Goal: Information Seeking & Learning: Learn about a topic

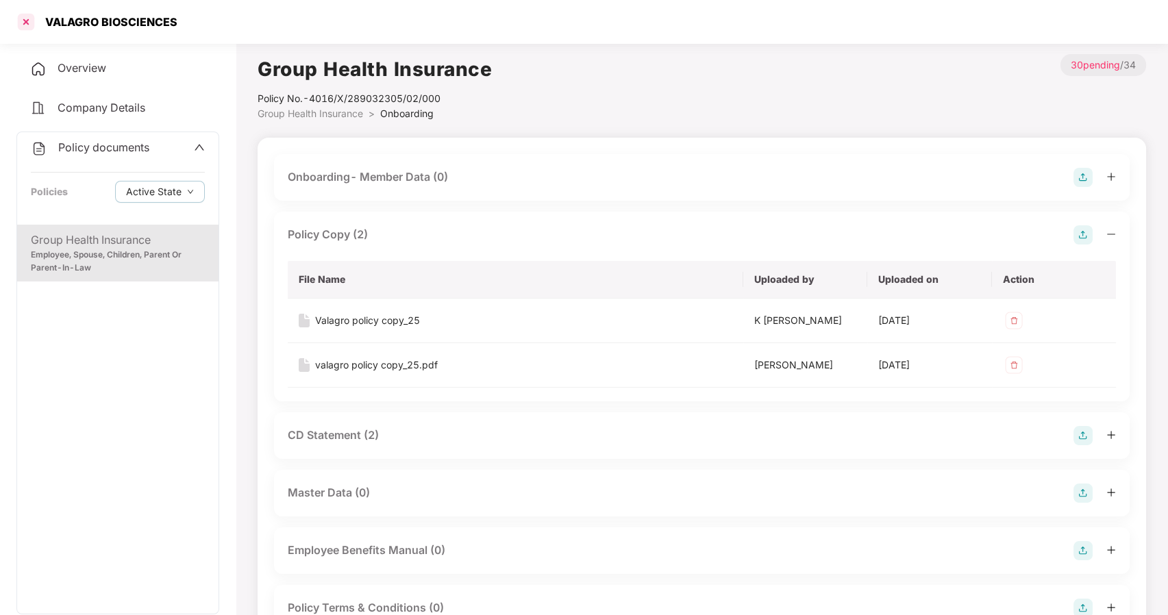
click at [29, 22] on div at bounding box center [26, 22] width 22 height 22
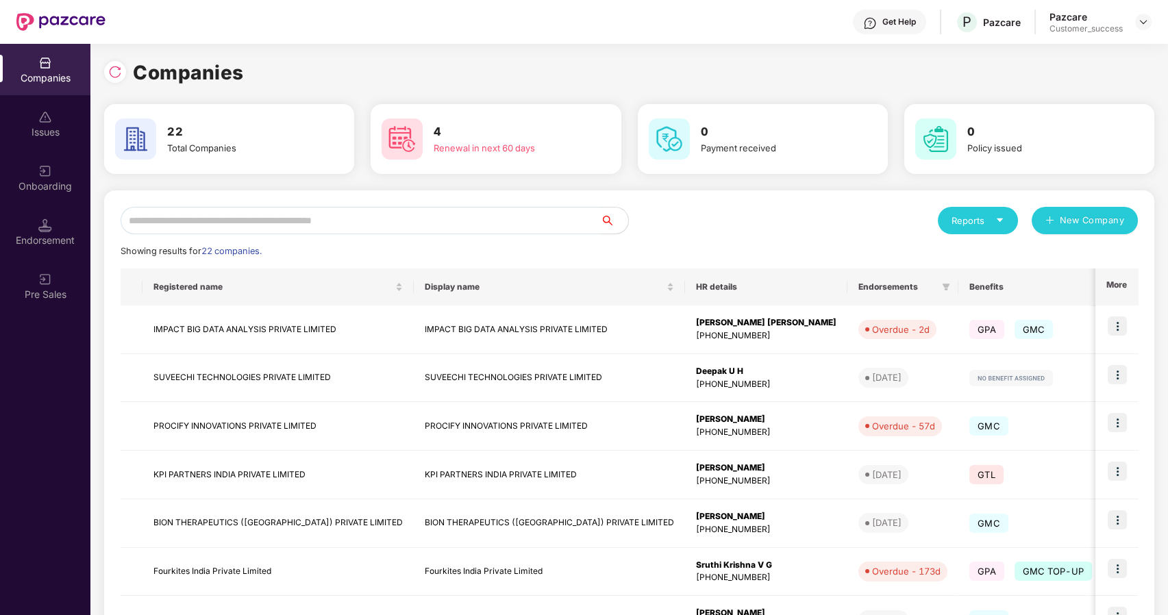
click at [352, 228] on input "text" at bounding box center [361, 220] width 480 height 27
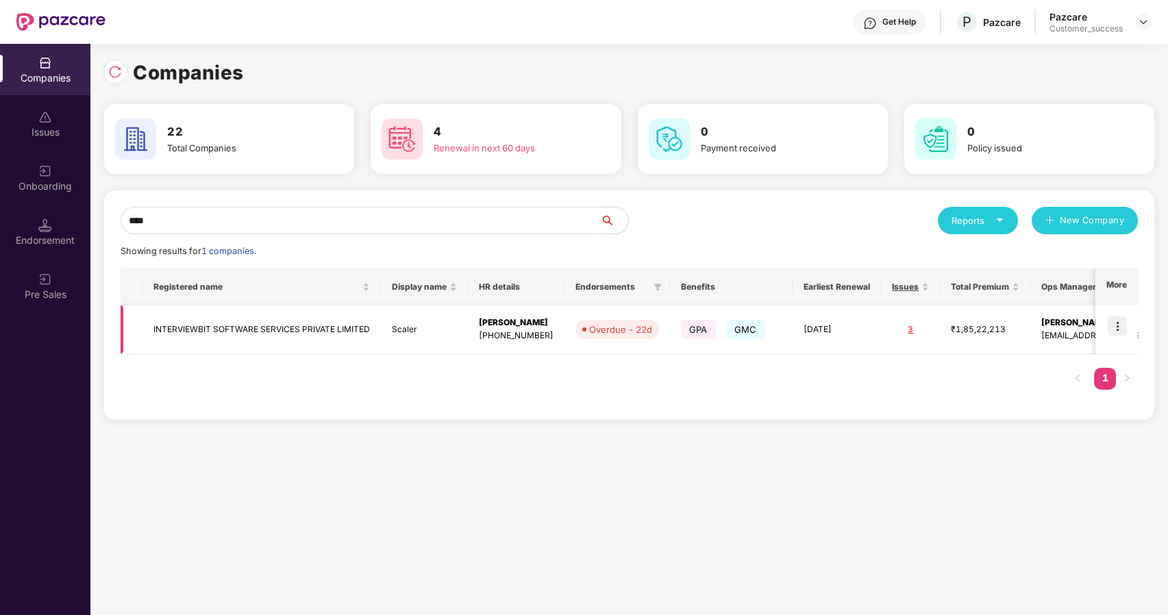
type input "****"
click at [1123, 330] on img at bounding box center [1116, 325] width 19 height 19
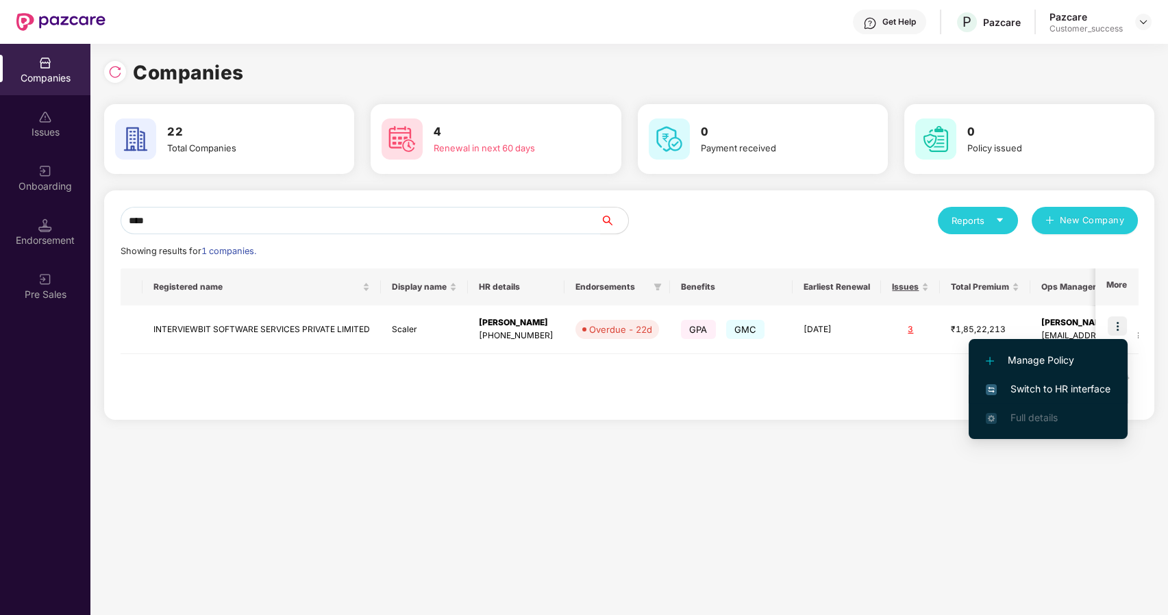
click at [1057, 399] on li "Switch to HR interface" at bounding box center [1047, 389] width 159 height 29
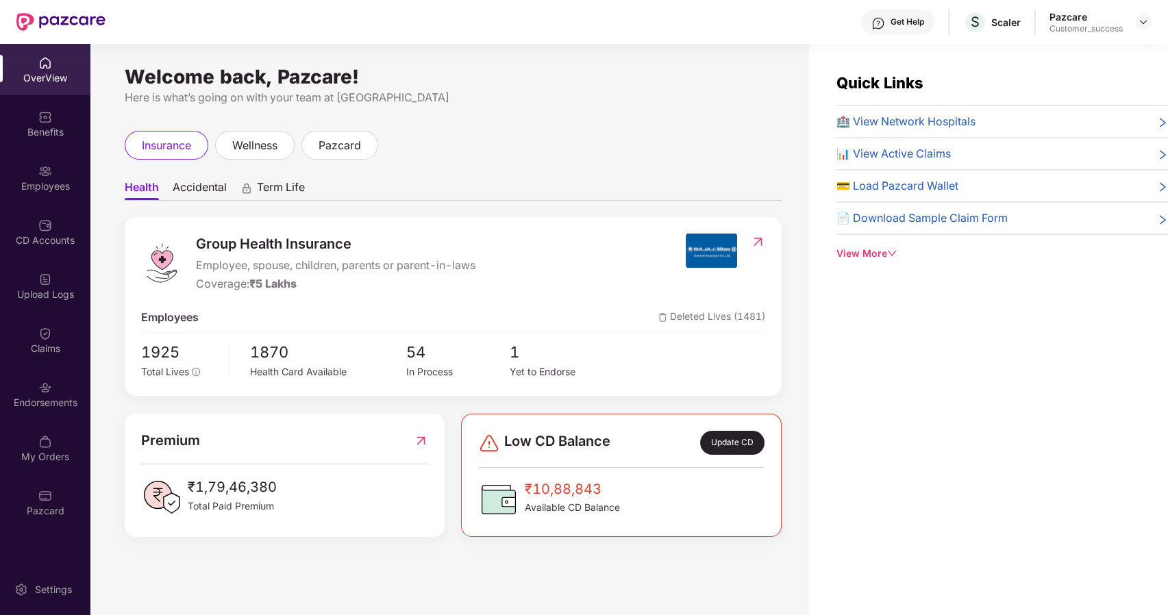
click at [51, 133] on div "Benefits" at bounding box center [45, 132] width 90 height 14
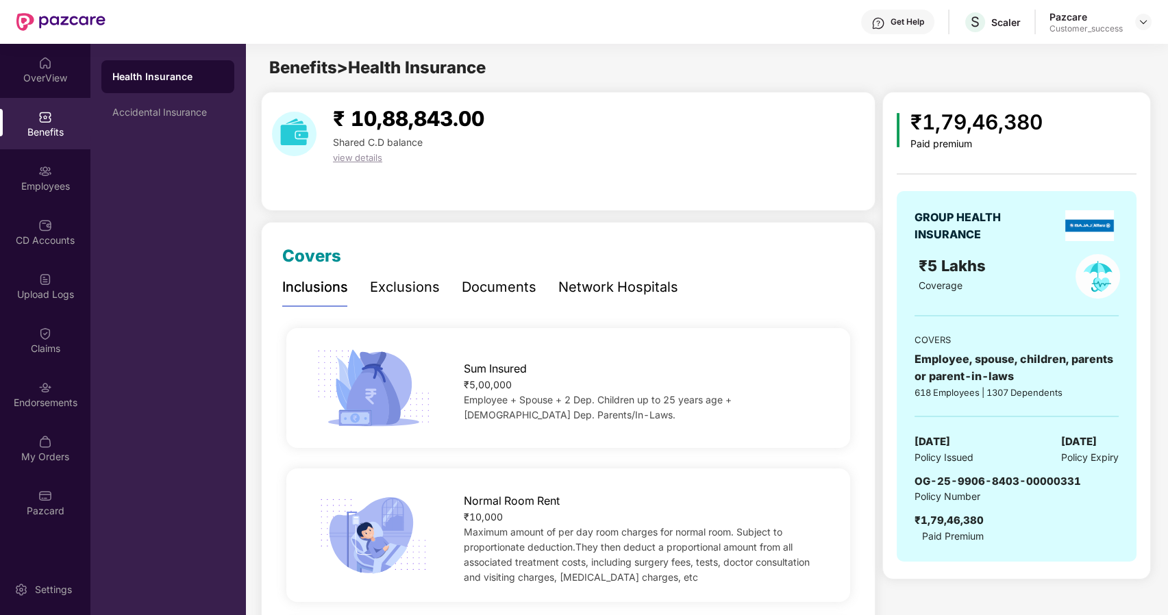
click at [607, 292] on div "Network Hospitals" at bounding box center [618, 287] width 120 height 21
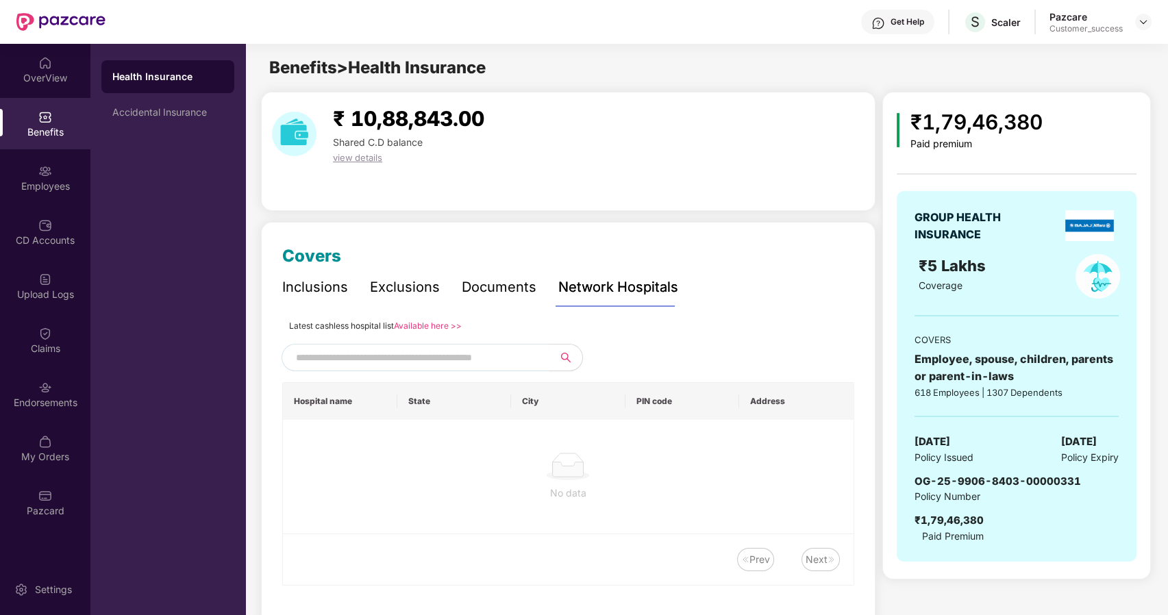
click at [471, 294] on div "Documents" at bounding box center [499, 287] width 75 height 21
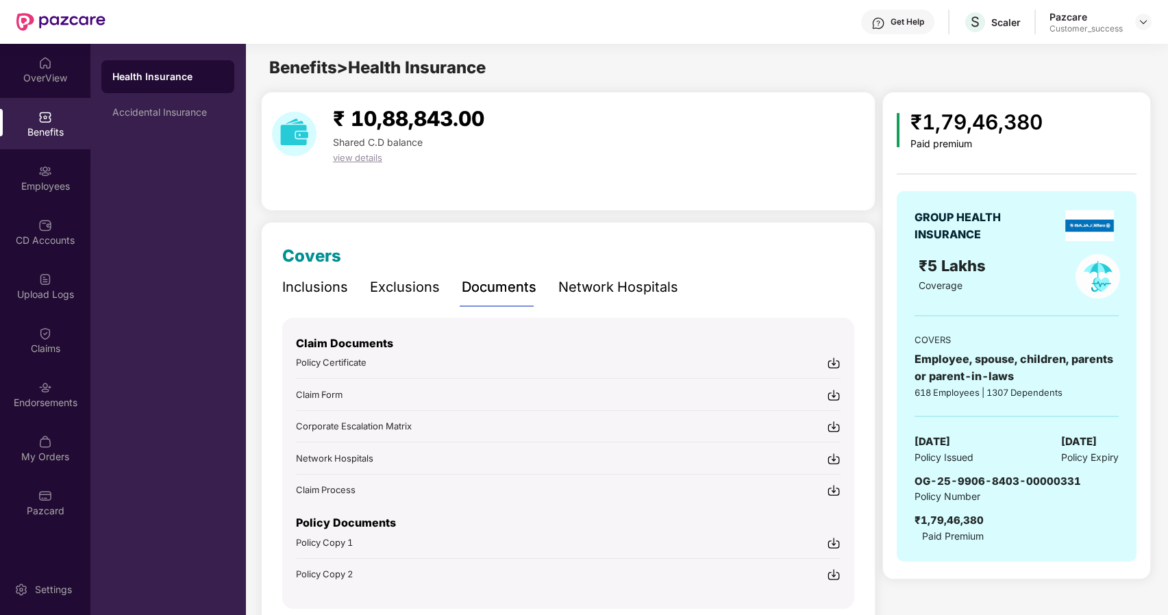
scroll to position [53, 0]
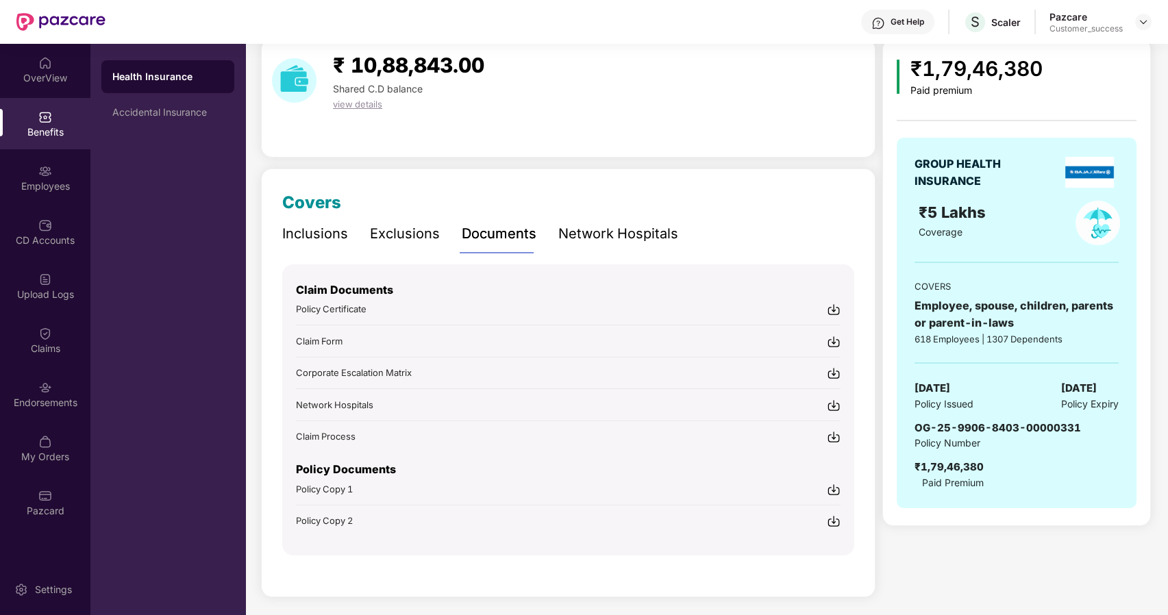
click at [724, 520] on div "Policy Copy 2" at bounding box center [568, 521] width 544 height 14
click at [616, 485] on div "Policy Copy 1" at bounding box center [568, 488] width 544 height 14
click at [151, 118] on div "Accidental Insurance" at bounding box center [167, 112] width 133 height 33
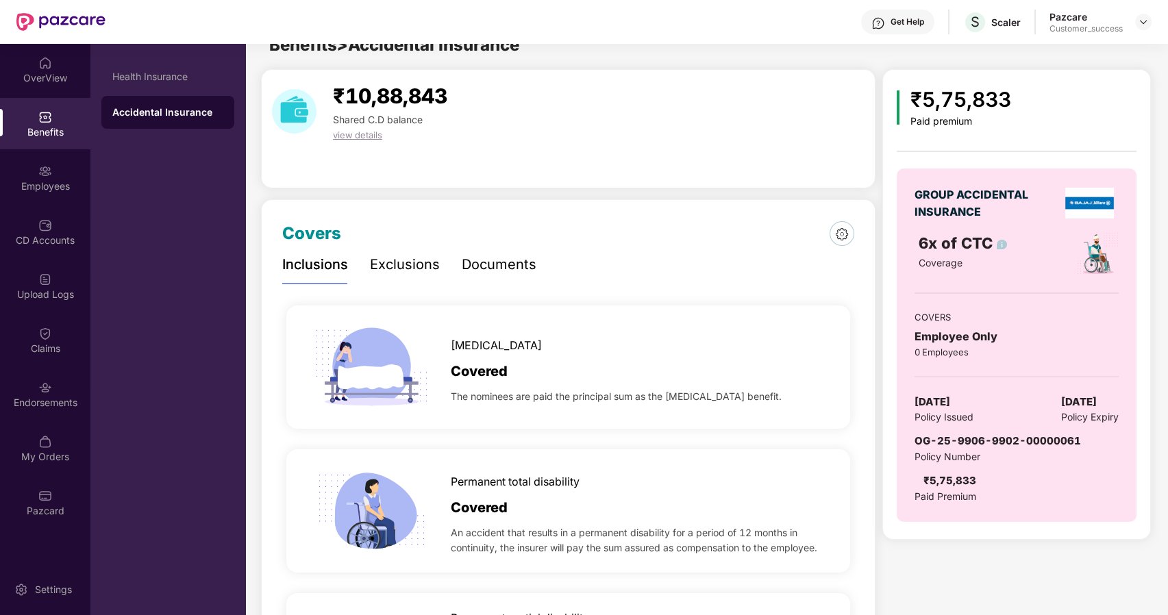
scroll to position [0, 0]
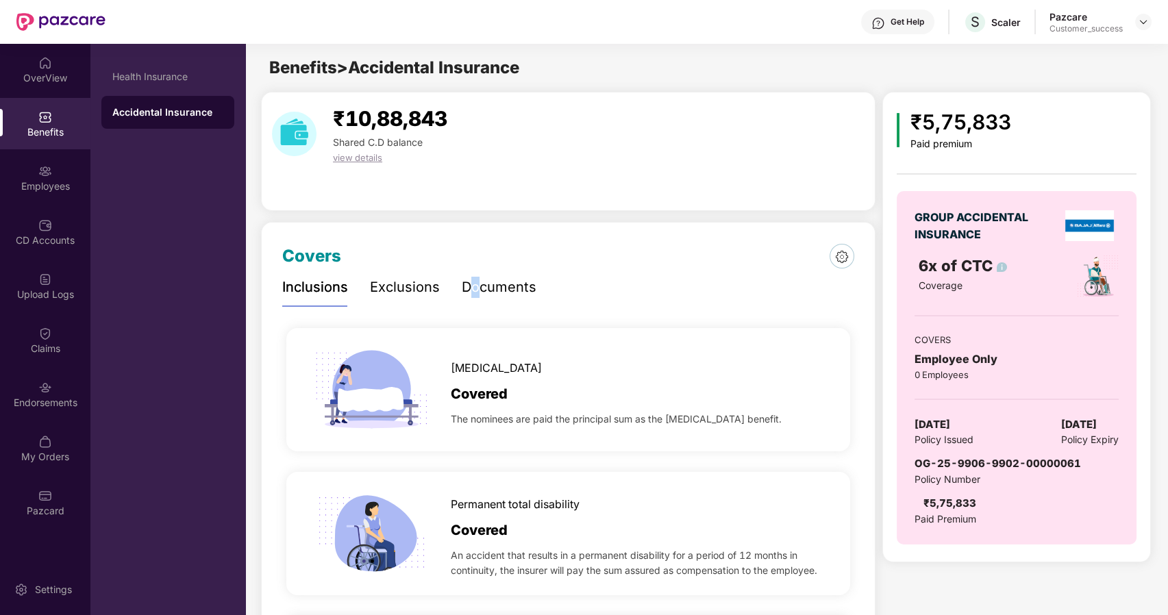
click at [474, 290] on div "Documents" at bounding box center [499, 287] width 75 height 21
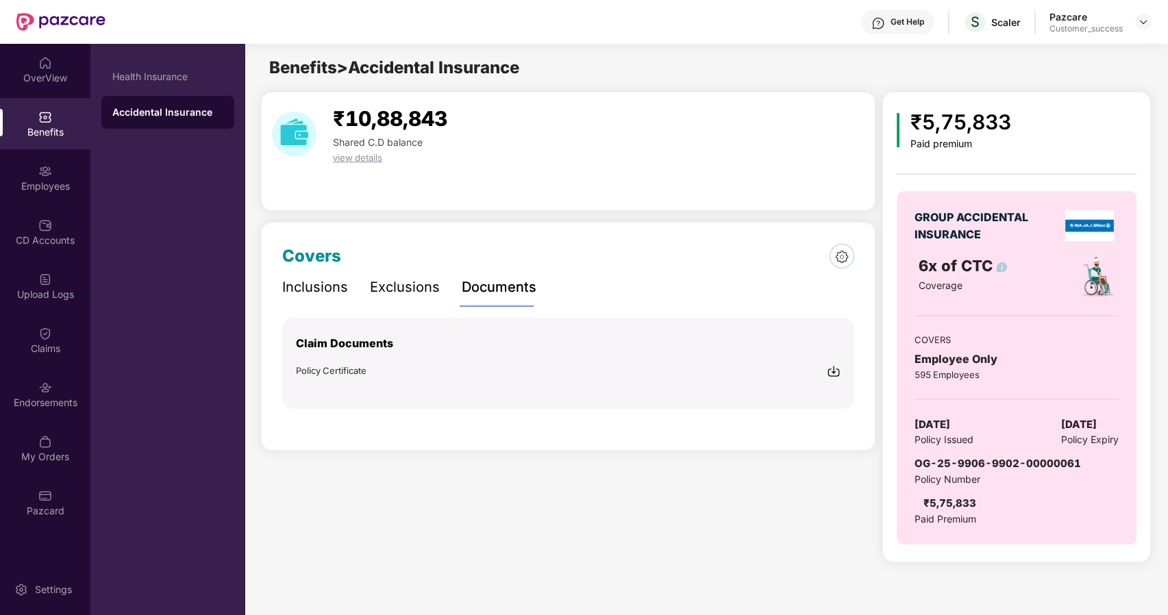
click at [369, 370] on div "Policy Certificate" at bounding box center [568, 371] width 544 height 14
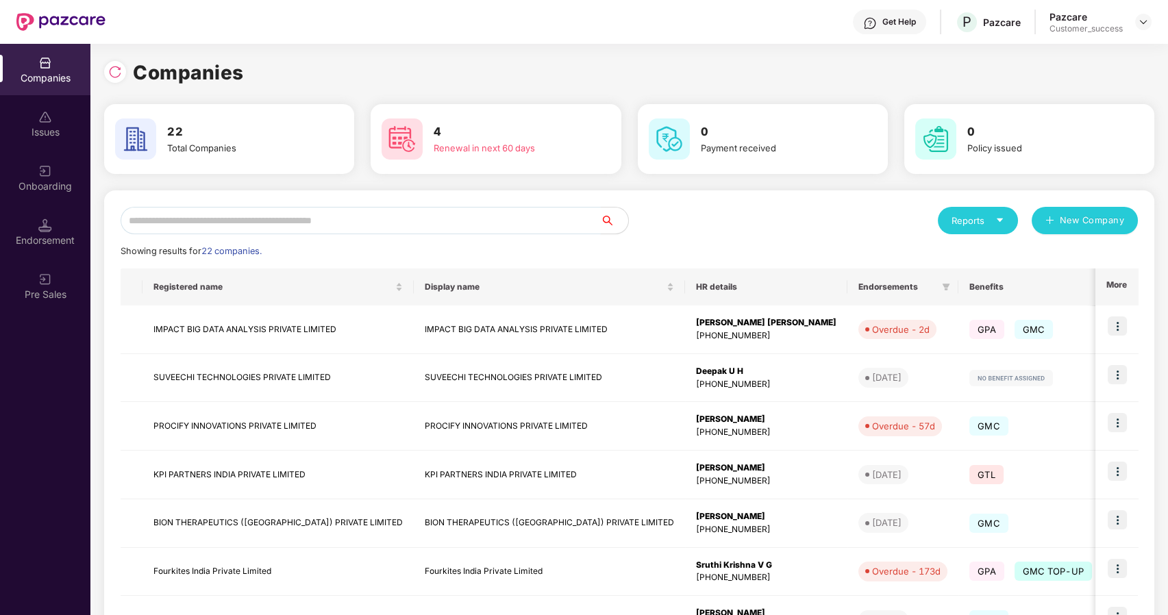
click at [168, 221] on input "text" at bounding box center [361, 220] width 480 height 27
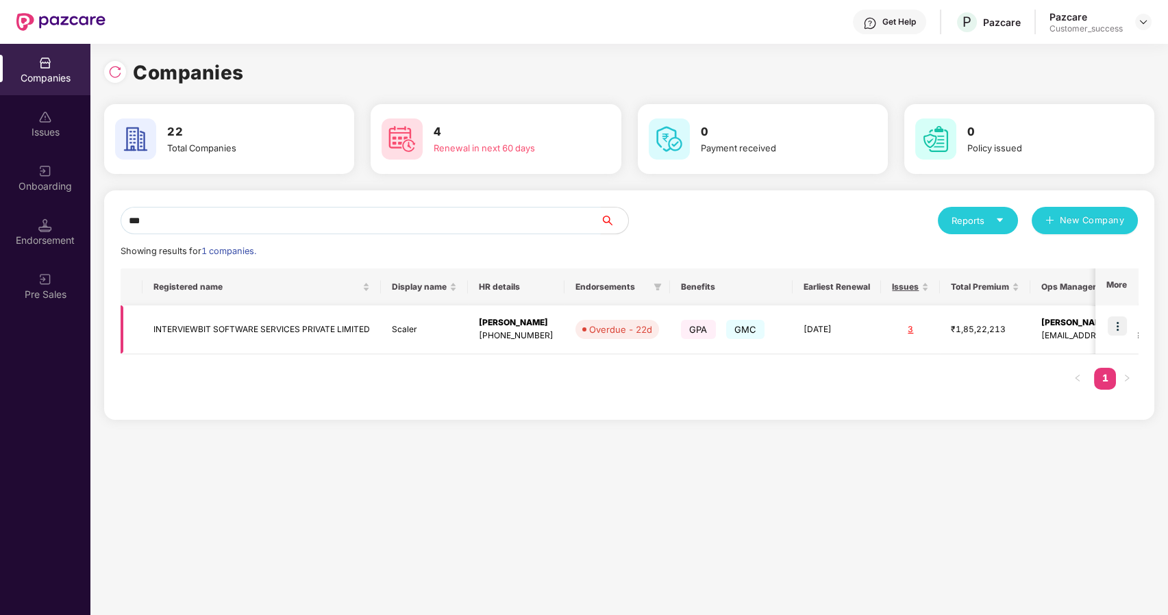
type input "***"
click at [202, 318] on td "INTERVIEWBIT SOFTWARE SERVICES PRIVATE LIMITED" at bounding box center [261, 329] width 238 height 49
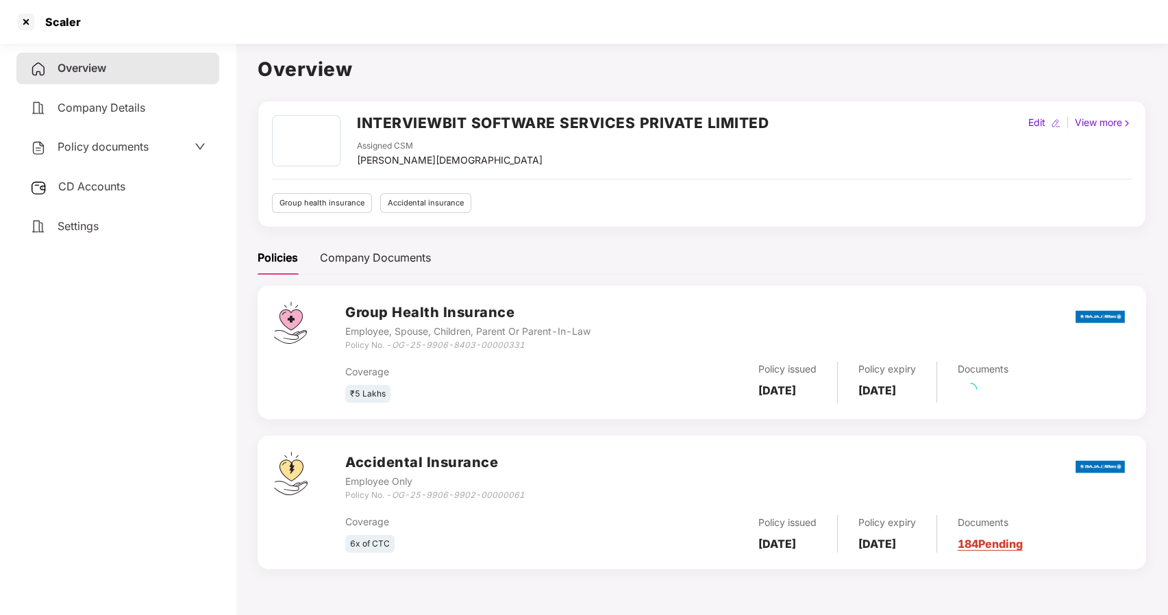
click at [81, 140] on span "Policy documents" at bounding box center [103, 147] width 91 height 14
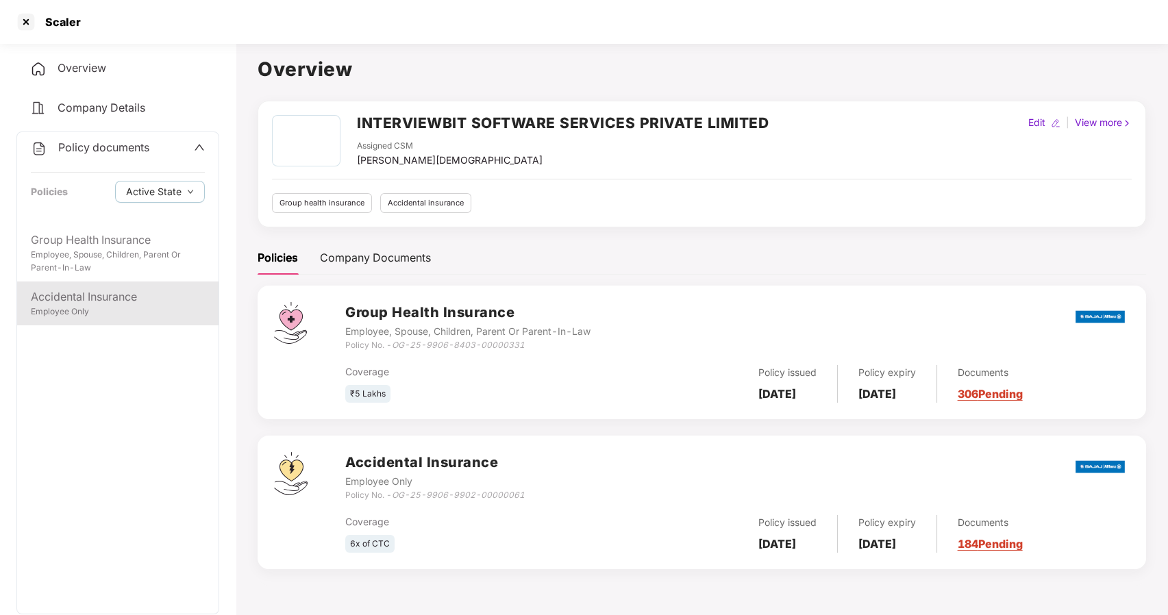
click at [96, 308] on div "Employee Only" at bounding box center [118, 311] width 174 height 13
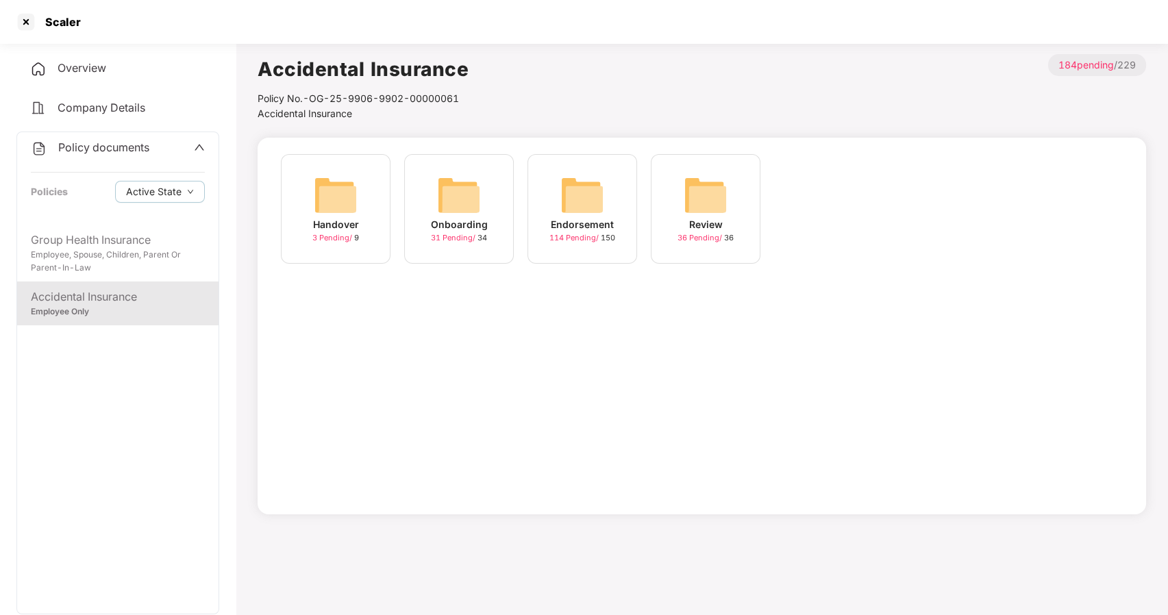
click at [453, 193] on img at bounding box center [459, 195] width 44 height 44
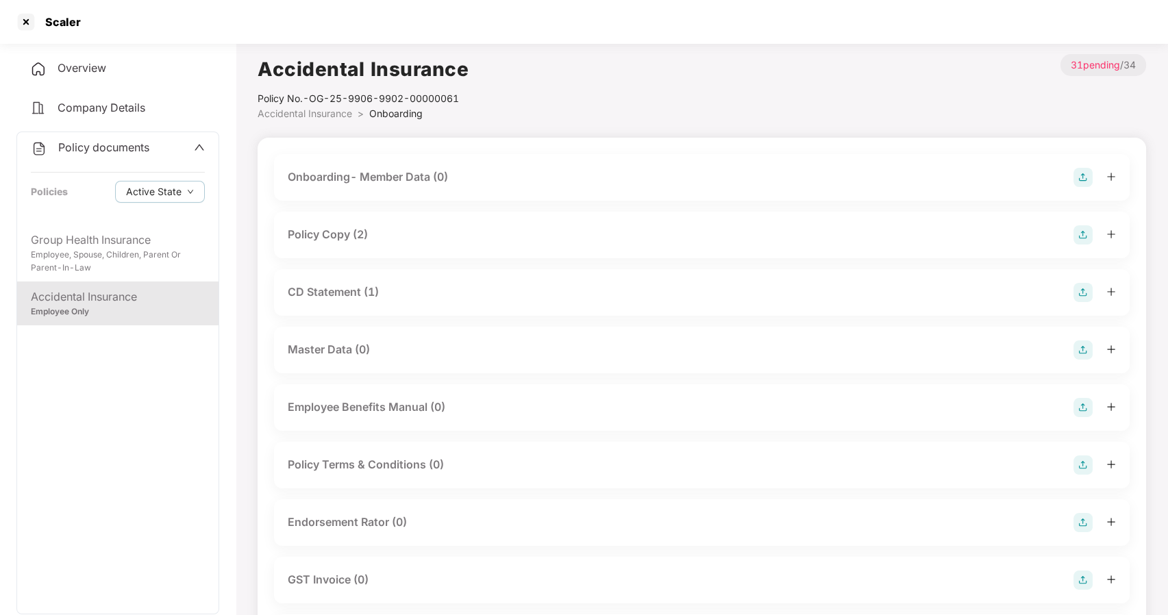
click at [327, 235] on div "Policy Copy (2)" at bounding box center [328, 234] width 80 height 17
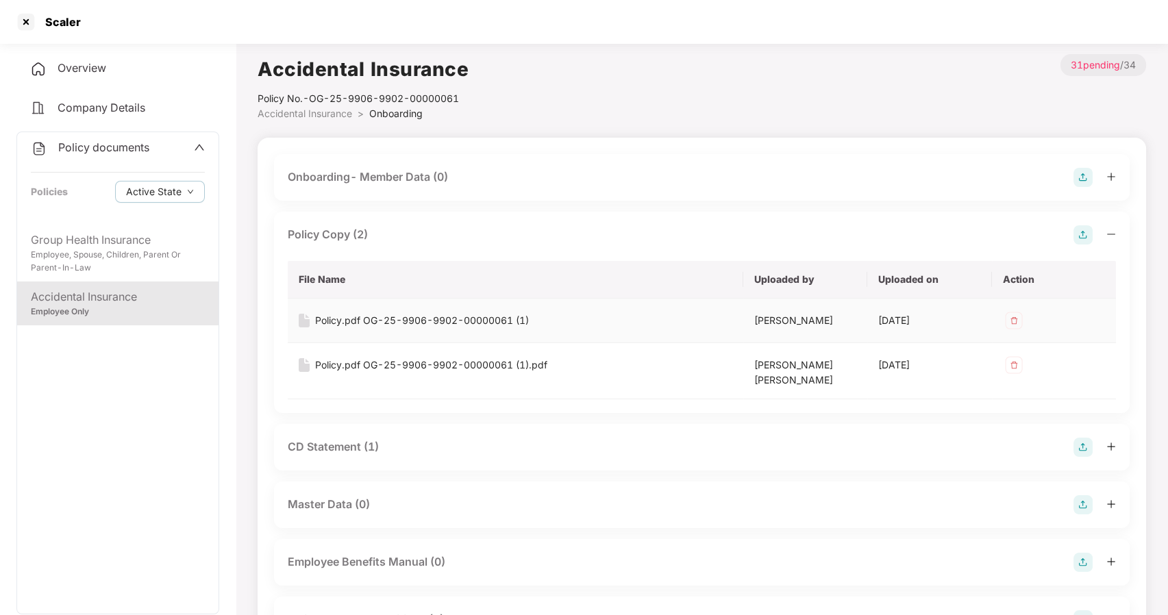
click at [456, 319] on div "Policy.pdf OG-25-9906-9902-00000061 (1)" at bounding box center [422, 320] width 214 height 15
click at [25, 17] on div at bounding box center [26, 22] width 22 height 22
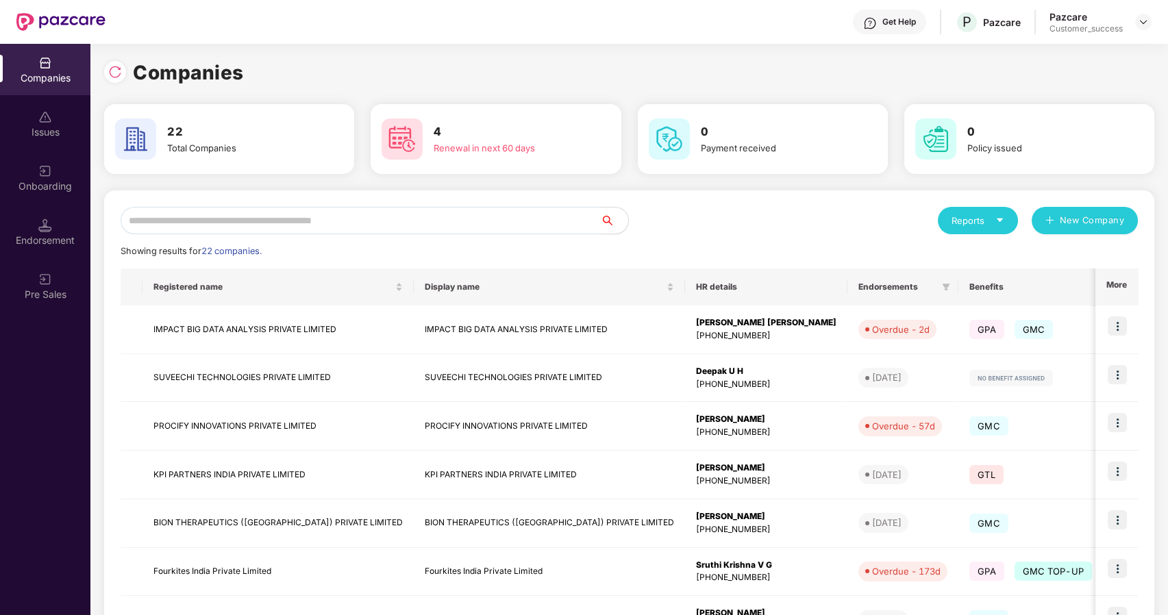
click at [237, 222] on input "text" at bounding box center [361, 220] width 480 height 27
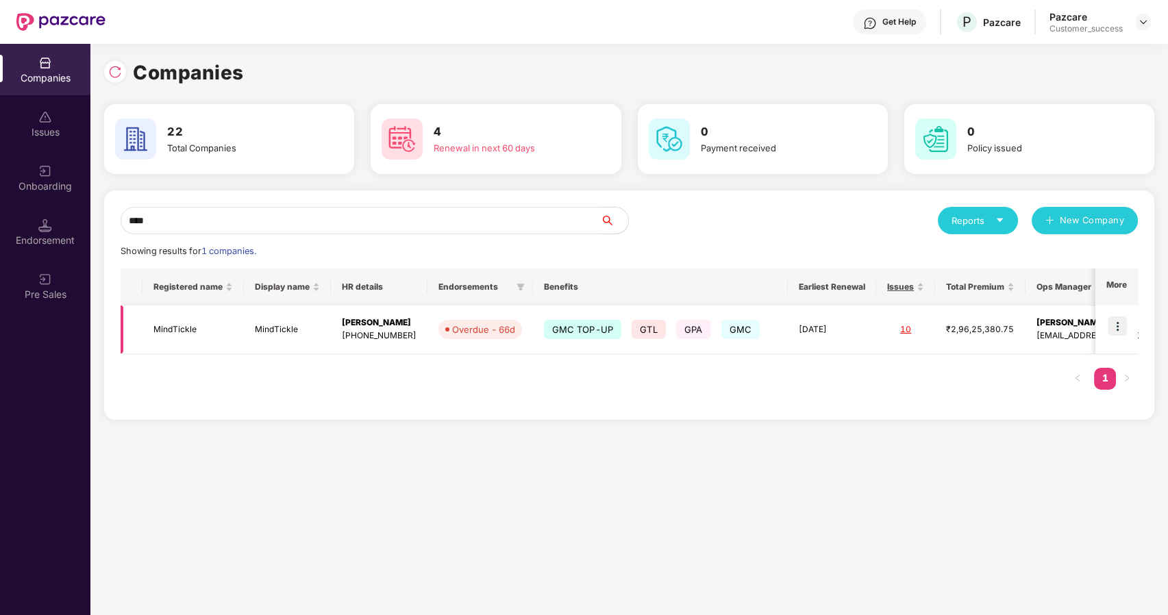
type input "****"
click at [1114, 325] on img at bounding box center [1116, 325] width 19 height 19
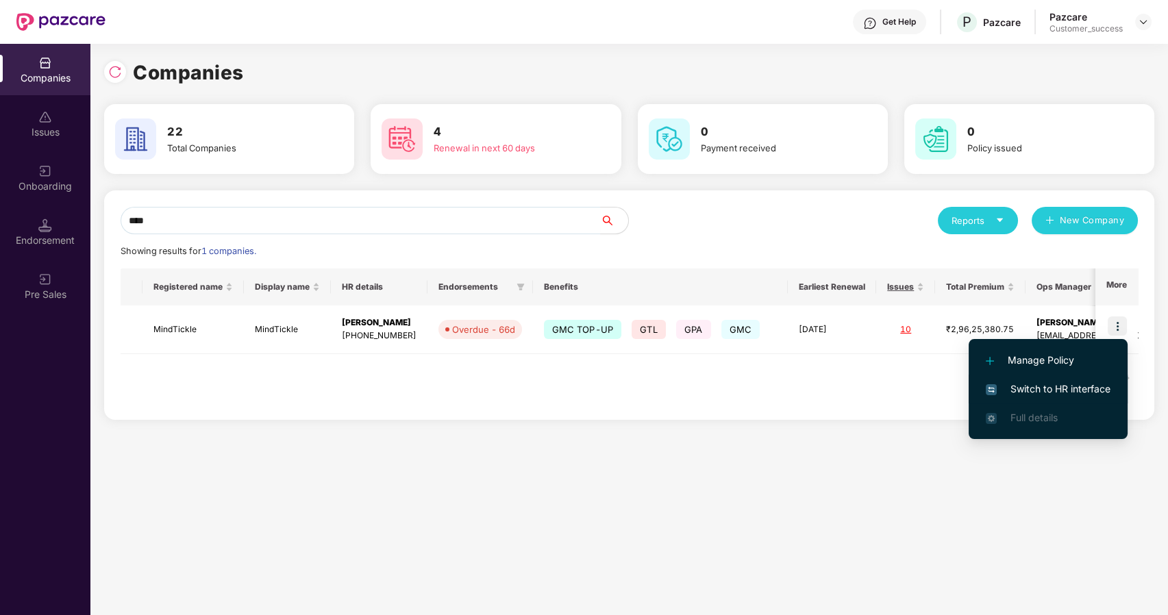
click at [1041, 388] on span "Switch to HR interface" at bounding box center [1047, 388] width 125 height 15
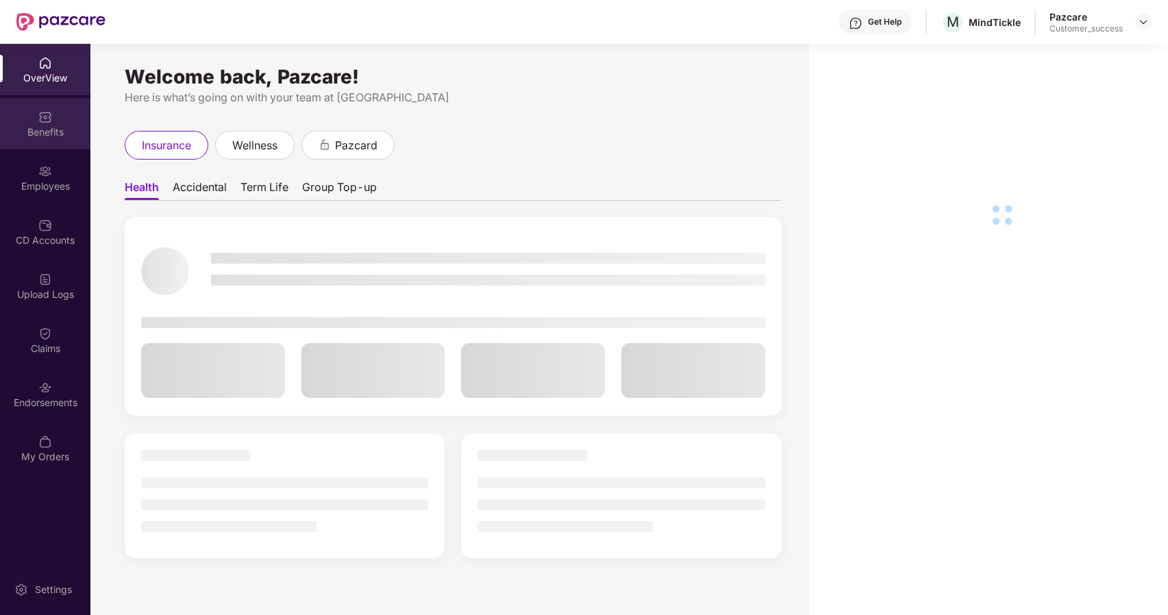
click at [49, 114] on img at bounding box center [45, 117] width 14 height 14
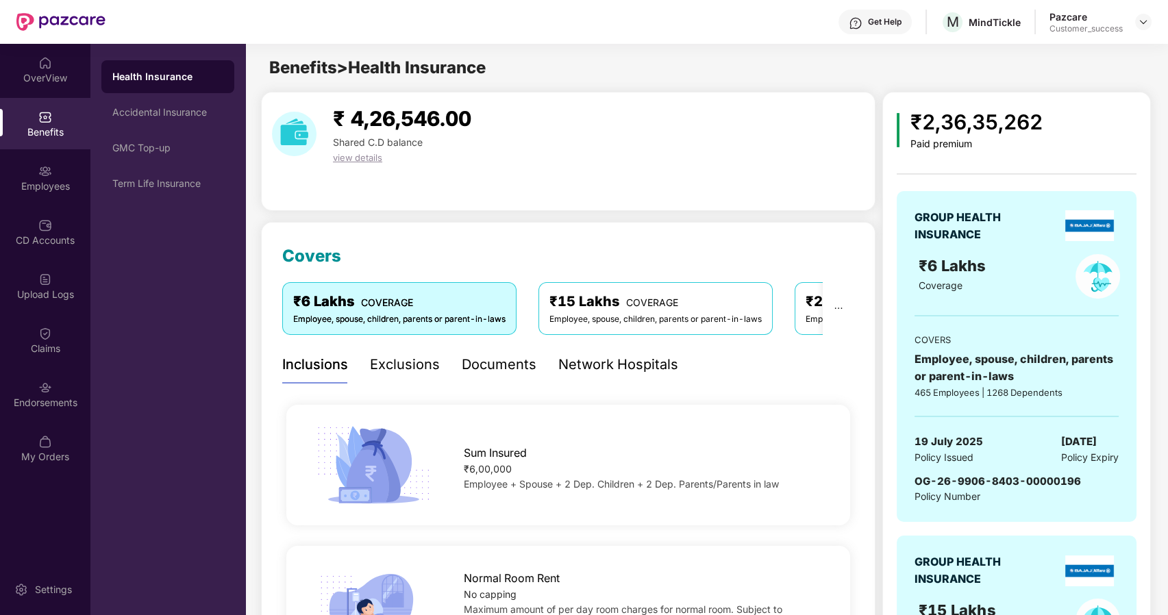
click at [419, 366] on div "Exclusions" at bounding box center [405, 364] width 70 height 21
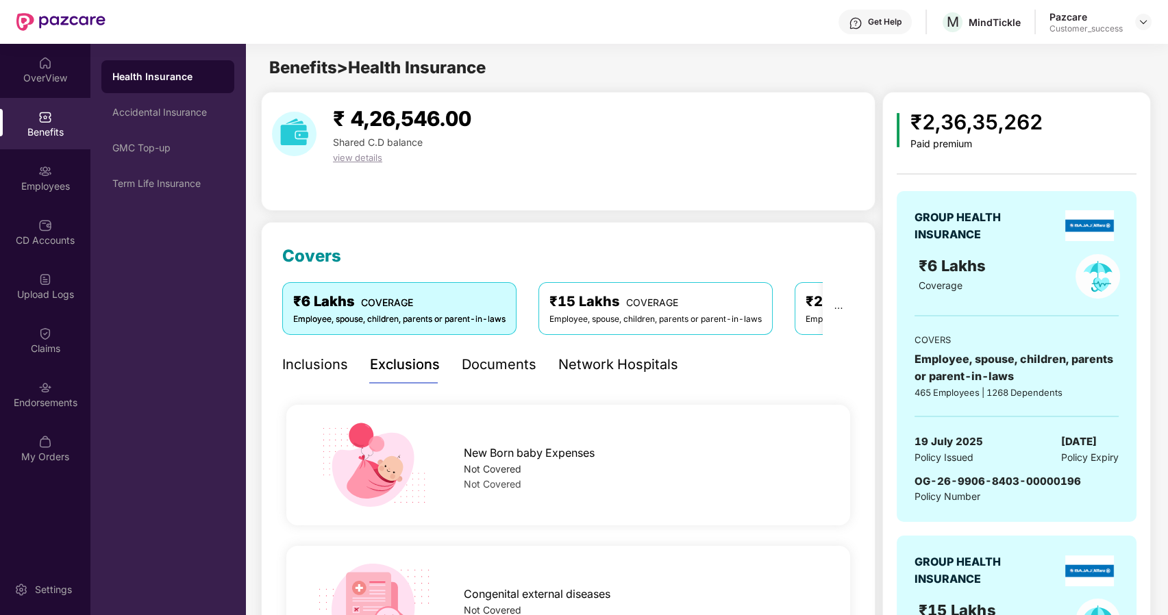
scroll to position [58, 0]
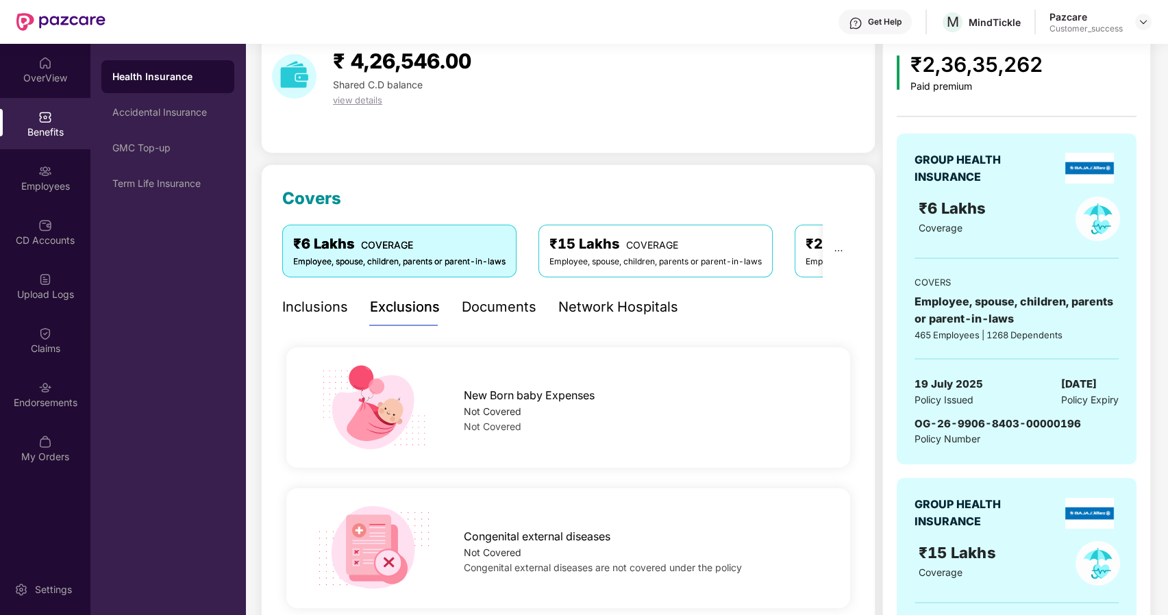
click at [319, 312] on div "Inclusions" at bounding box center [315, 307] width 66 height 21
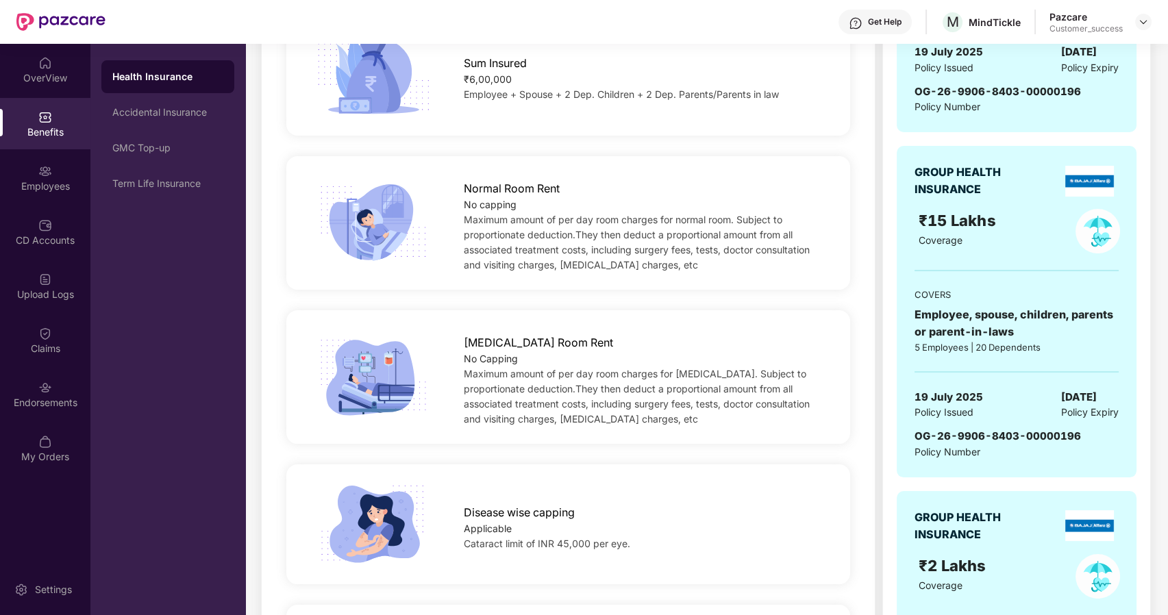
scroll to position [0, 0]
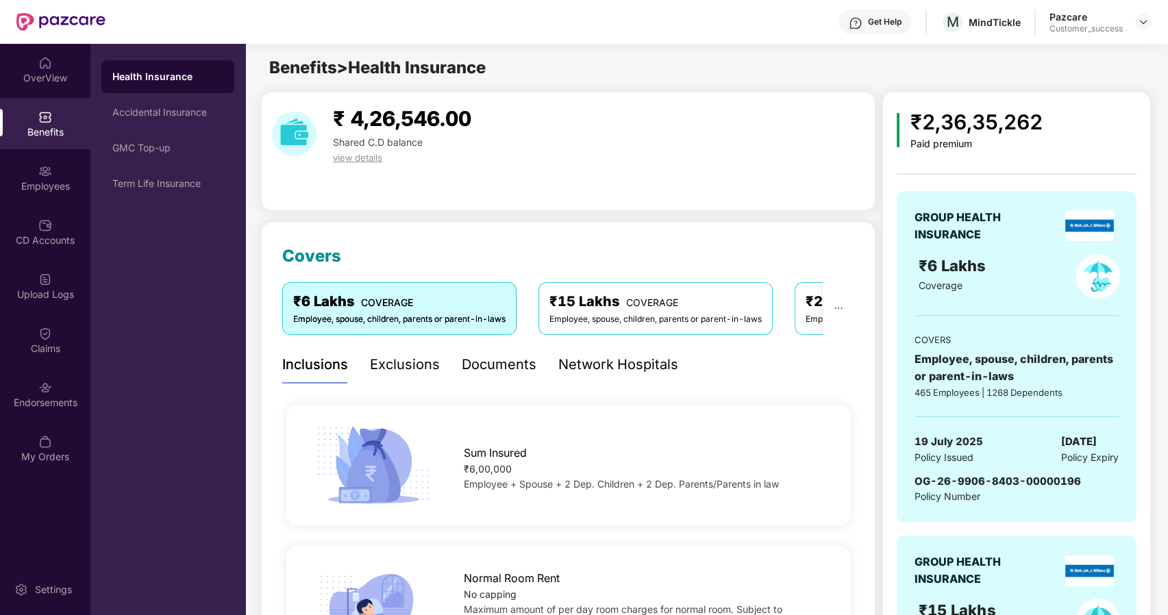
click at [482, 362] on div "Documents" at bounding box center [499, 364] width 75 height 21
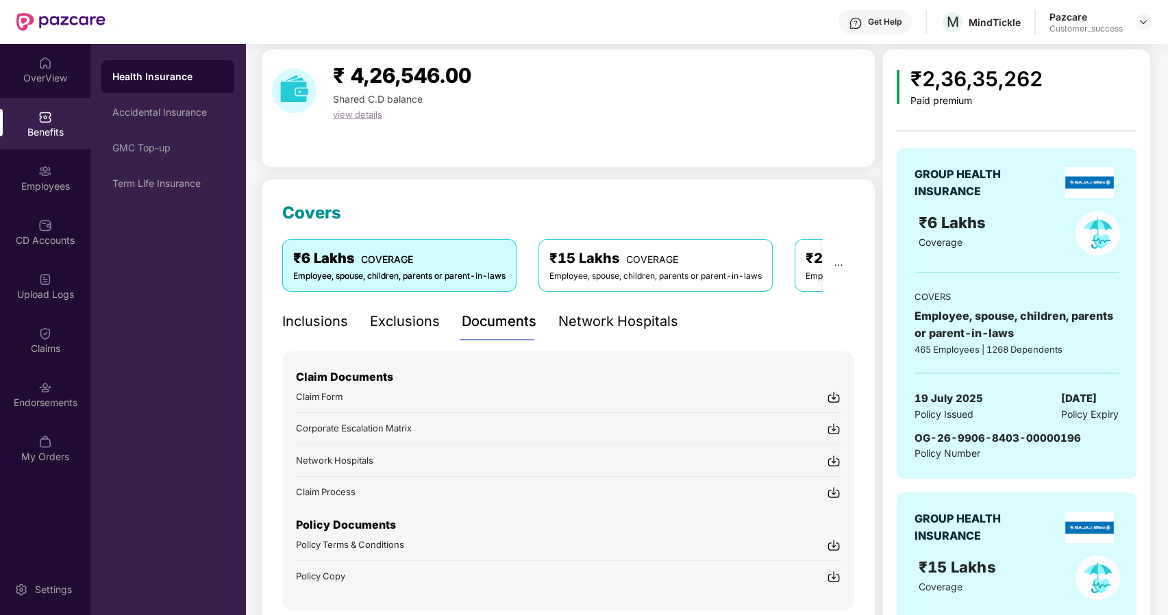
scroll to position [44, 0]
click at [362, 539] on span "Policy Terms & Conditions" at bounding box center [350, 543] width 108 height 11
click at [36, 194] on div "Employees" at bounding box center [45, 177] width 90 height 51
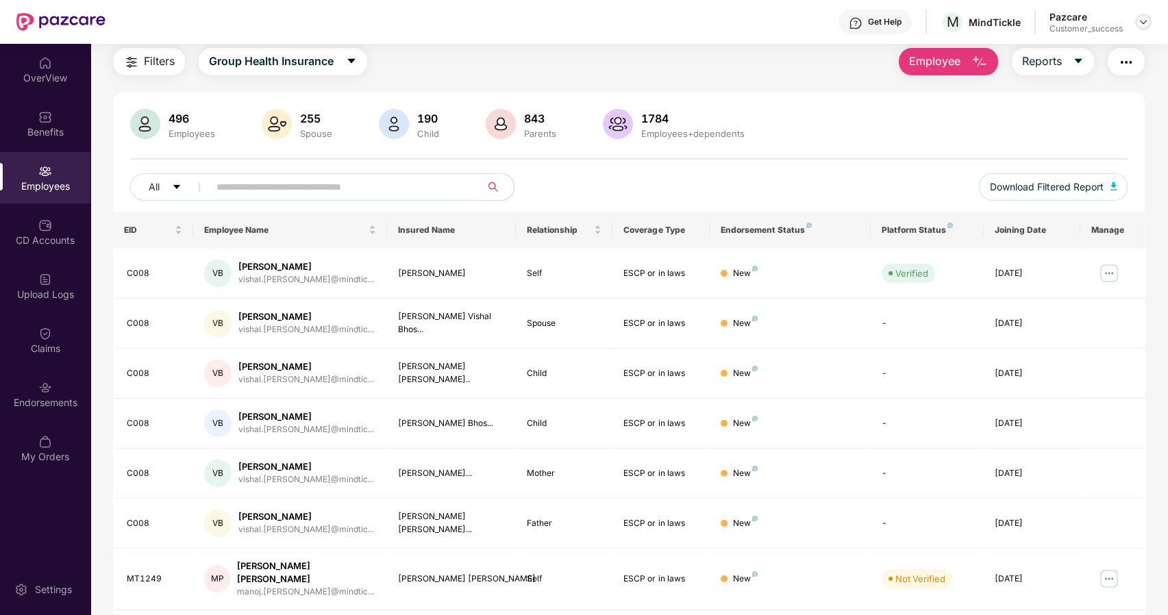
click at [1145, 25] on img at bounding box center [1143, 21] width 11 height 11
click at [1076, 55] on div "Switch to partner view" at bounding box center [1079, 54] width 178 height 27
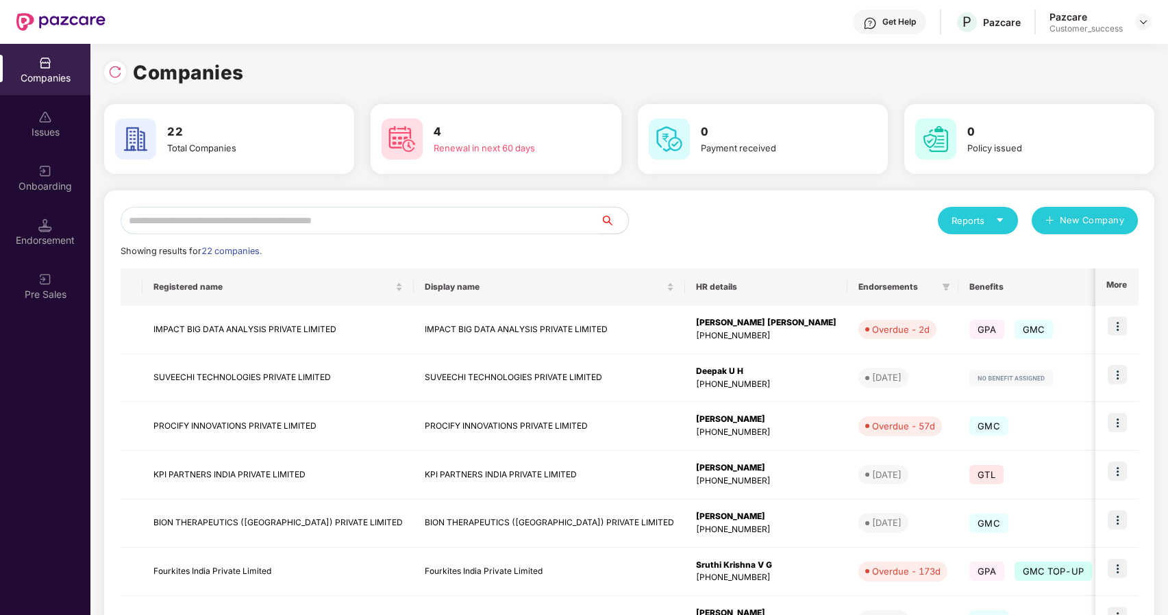
click at [379, 224] on input "text" at bounding box center [361, 220] width 480 height 27
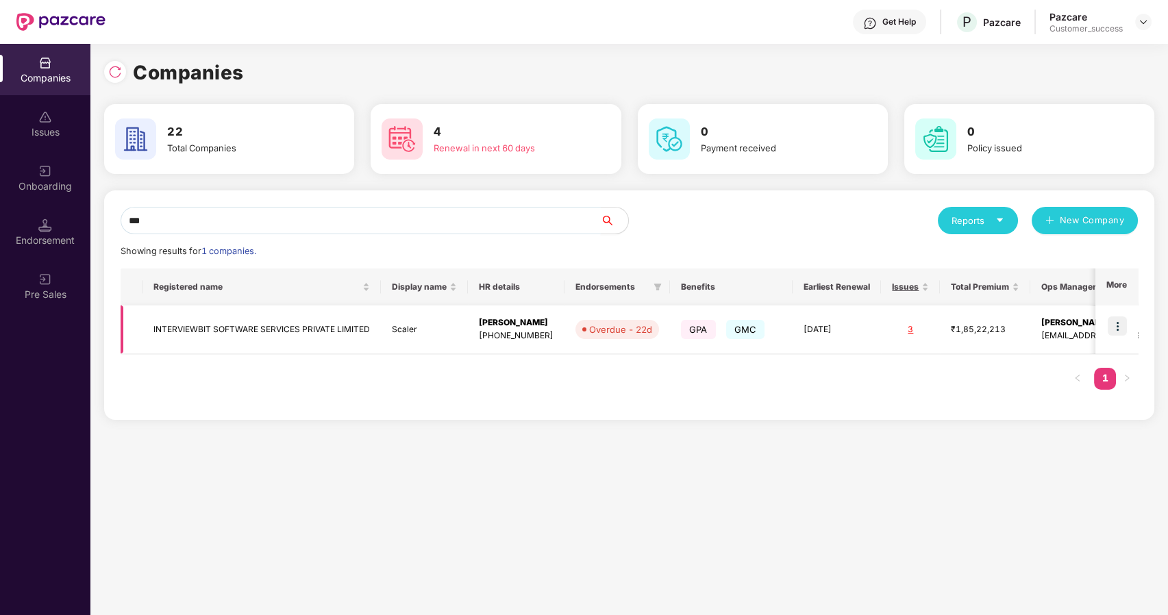
type input "***"
click at [1112, 326] on img at bounding box center [1116, 325] width 19 height 19
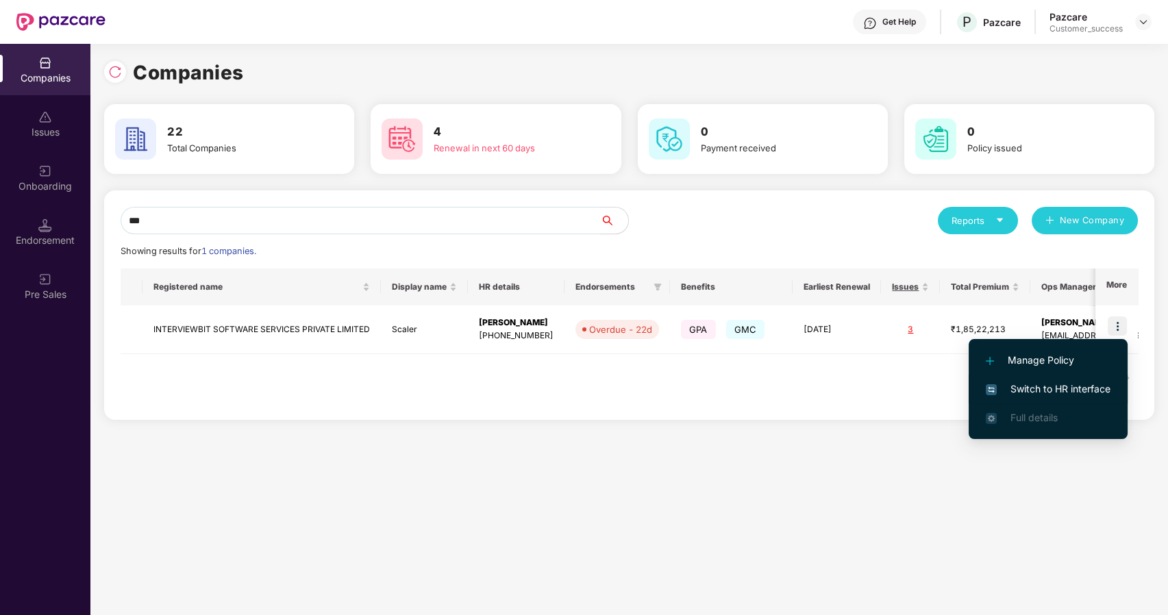
click at [1034, 376] on li "Switch to HR interface" at bounding box center [1047, 389] width 159 height 29
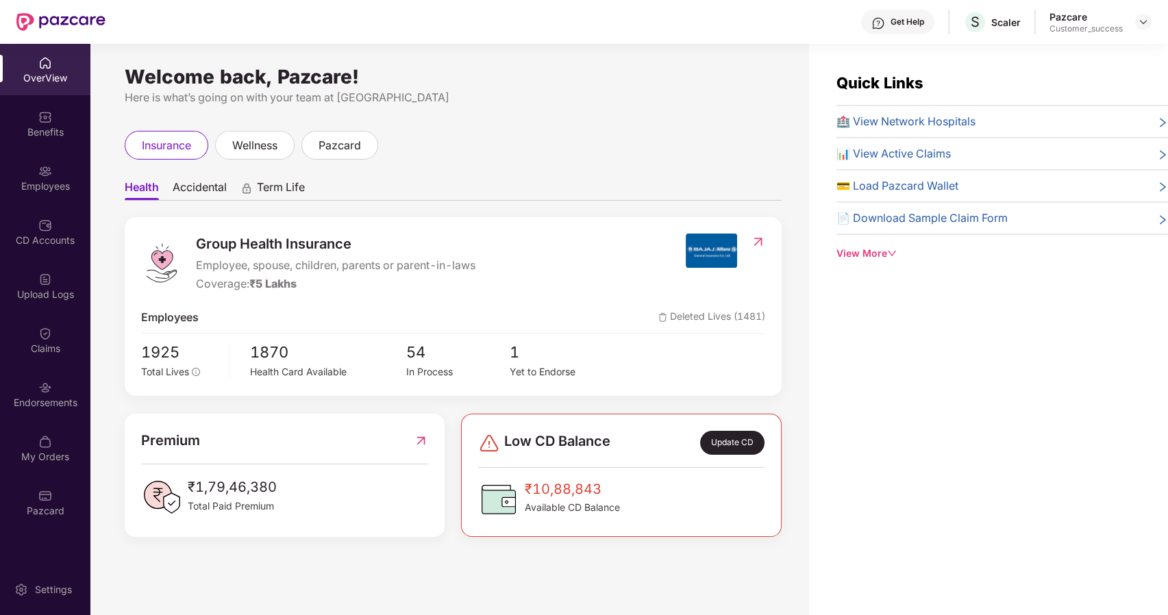
click at [60, 183] on div "Employees" at bounding box center [45, 186] width 90 height 14
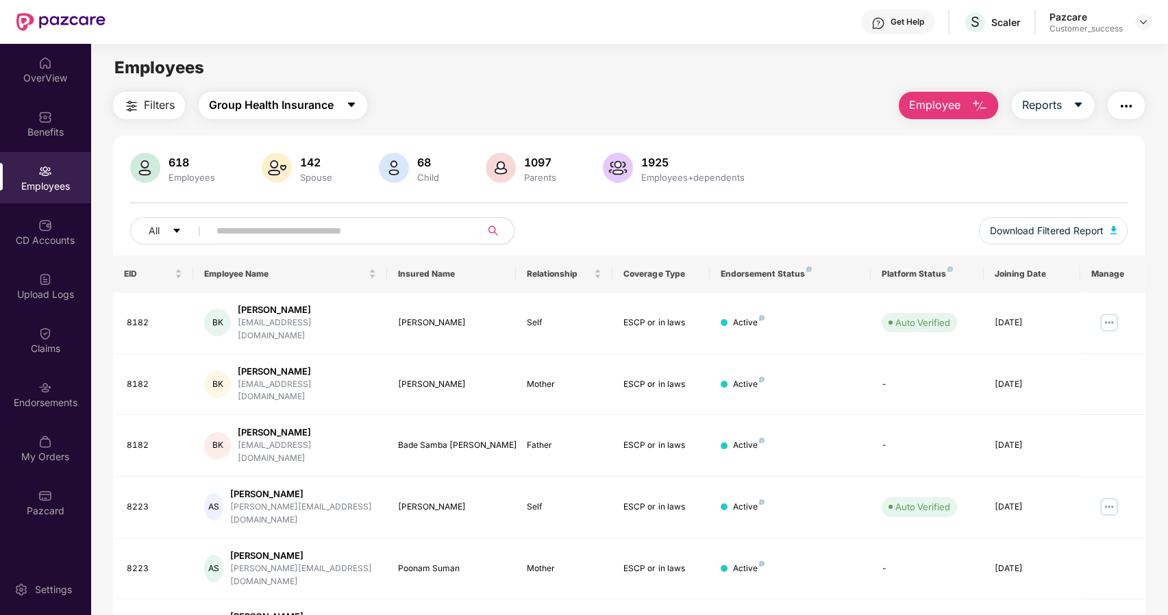
click at [344, 105] on button "Group Health Insurance" at bounding box center [283, 105] width 168 height 27
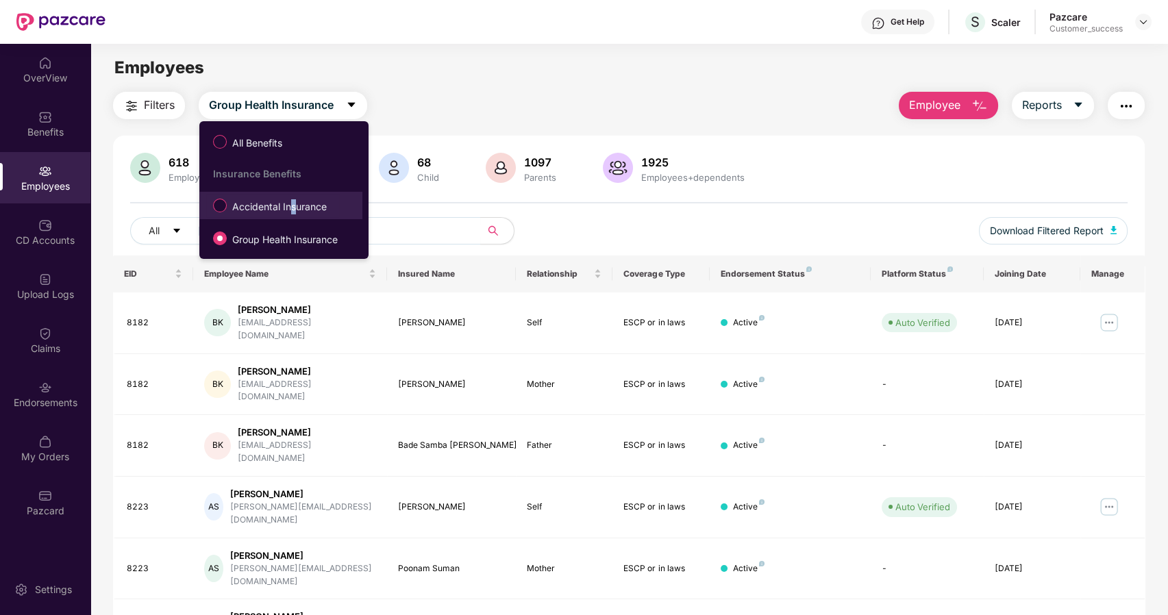
click at [291, 201] on span "Accidental Insurance" at bounding box center [279, 206] width 105 height 15
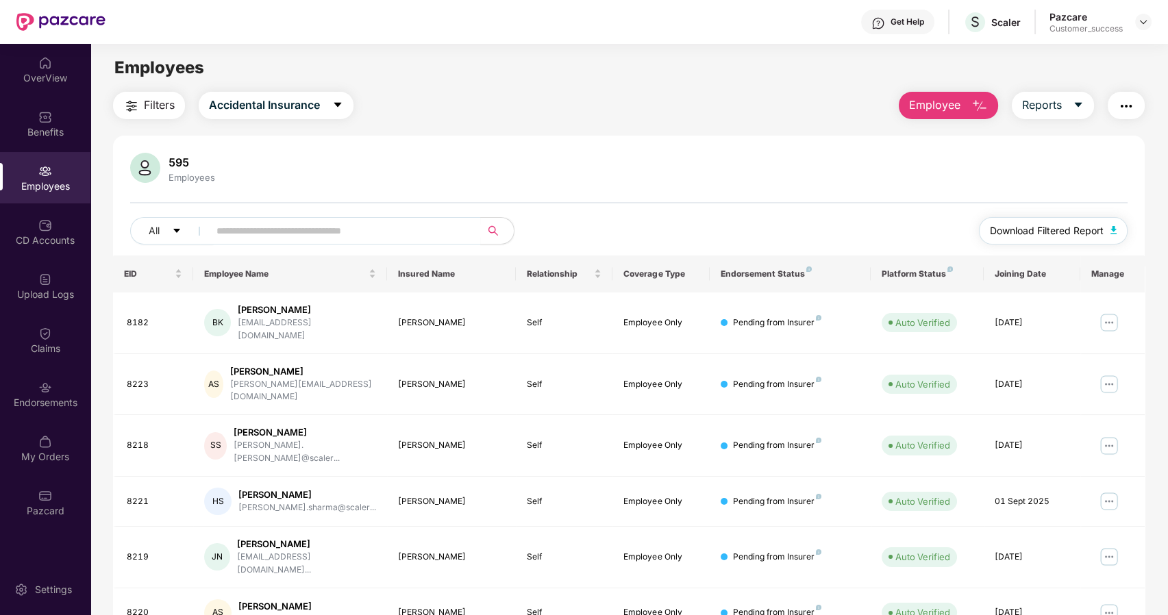
click at [1040, 236] on span "Download Filtered Report" at bounding box center [1047, 230] width 114 height 15
